Goal: Check status: Check status

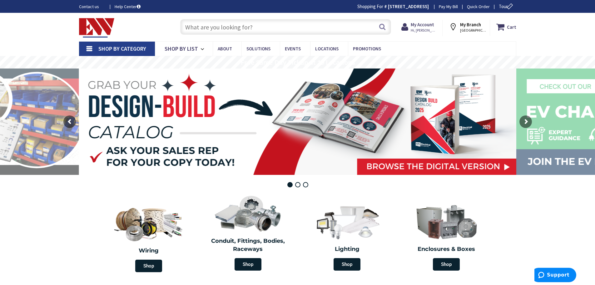
click at [211, 26] on input "text" at bounding box center [285, 27] width 211 height 16
click at [424, 27] on strong "My Account" at bounding box center [422, 25] width 23 height 6
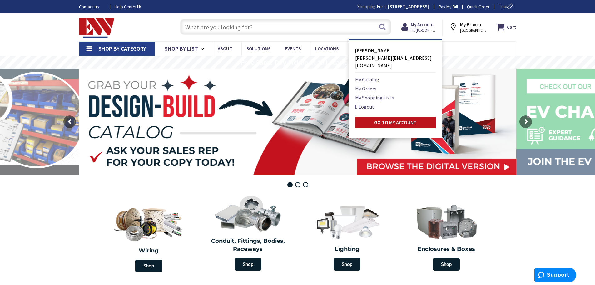
click at [363, 85] on link "My Orders" at bounding box center [365, 88] width 21 height 7
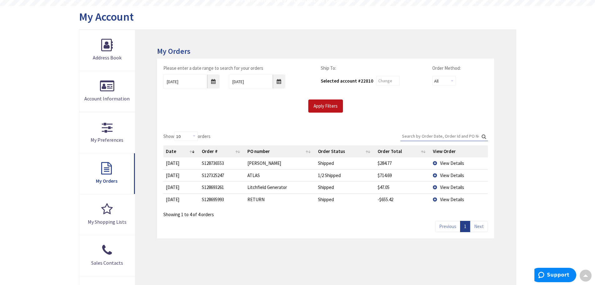
scroll to position [63, 0]
click at [436, 175] on td "View Details" at bounding box center [459, 175] width 57 height 12
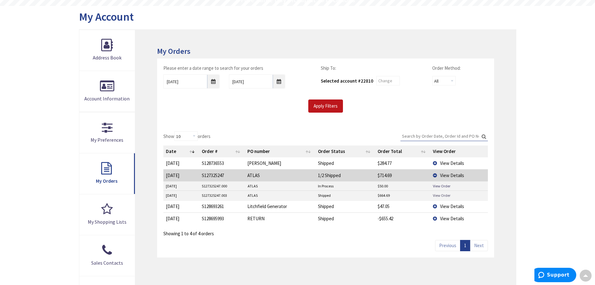
click at [437, 196] on link "View Order" at bounding box center [441, 194] width 17 height 5
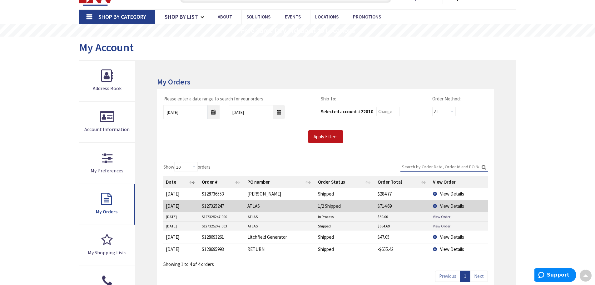
scroll to position [0, 0]
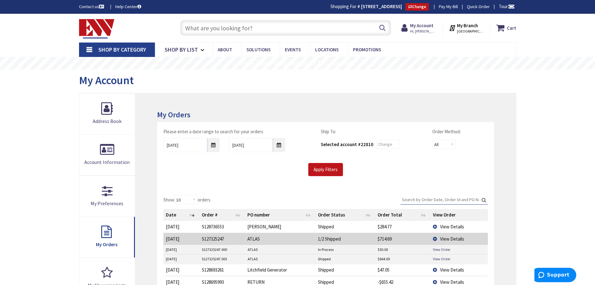
click at [193, 26] on input "text" at bounding box center [285, 28] width 211 height 16
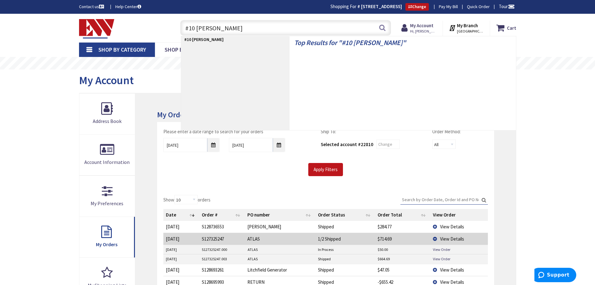
type input "#10 jack chain"
